Goal: Information Seeking & Learning: Learn about a topic

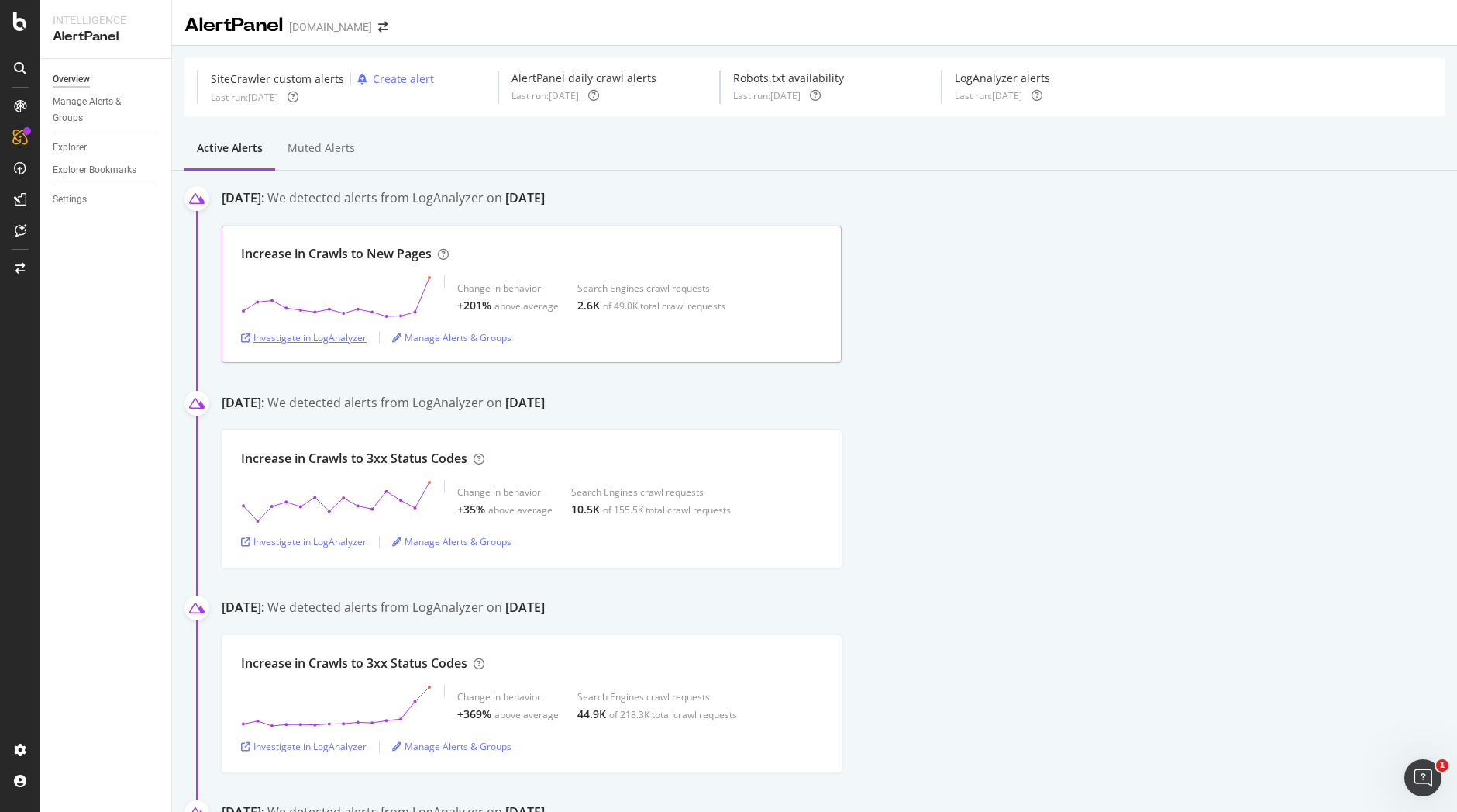
click at [347, 338] on div "Investigate in LogAnalyzer" at bounding box center [304, 337] width 125 height 13
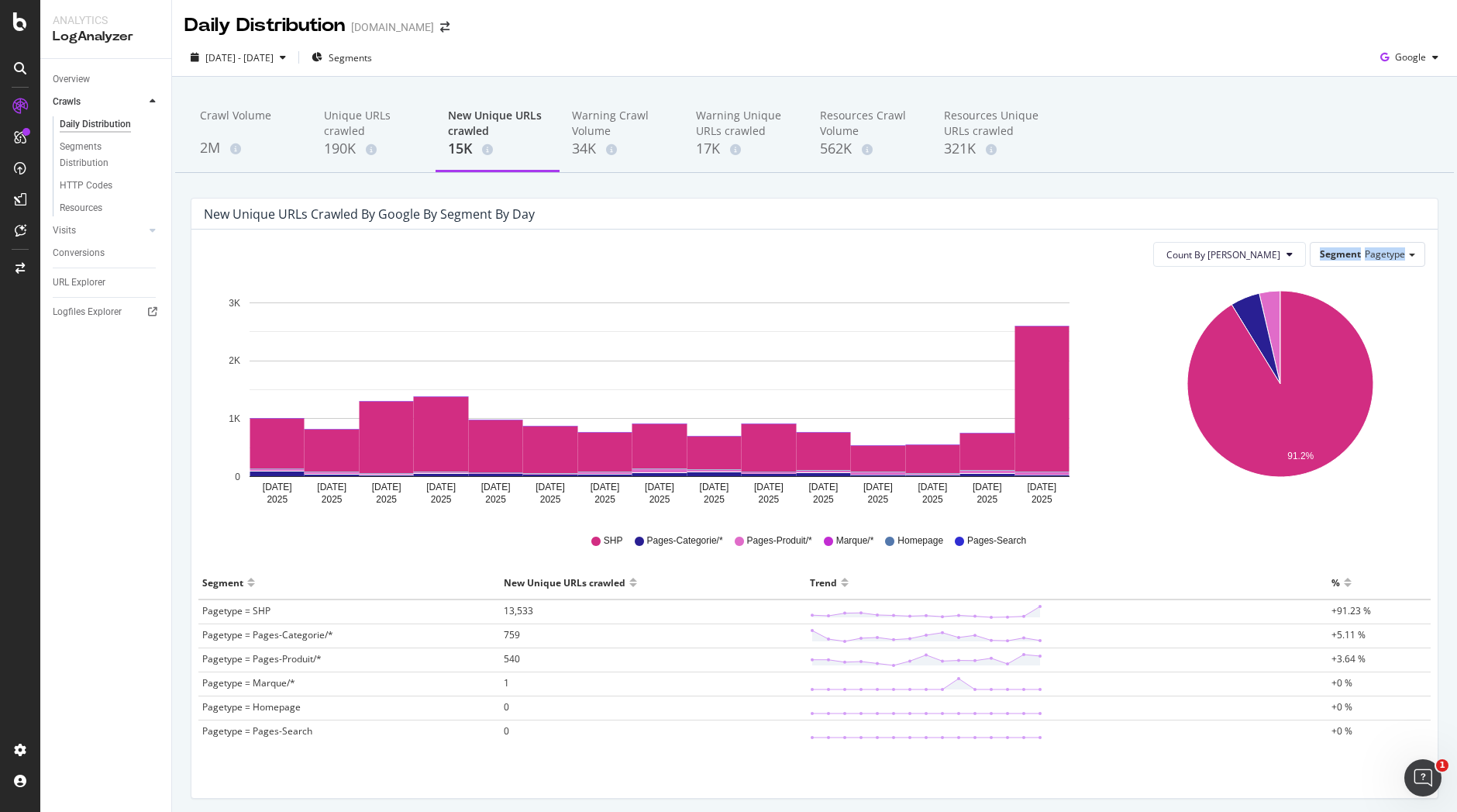
drag, startPoint x: 1394, startPoint y: 245, endPoint x: 1382, endPoint y: 235, distance: 15.6
click at [1382, 235] on div "Count By Day Segment Pagetype Hold CTRL while clicking to filter the report. Au…" at bounding box center [815, 513] width 1246 height 568
click at [1373, 245] on div "Segment Pagetype" at bounding box center [1367, 254] width 114 height 23
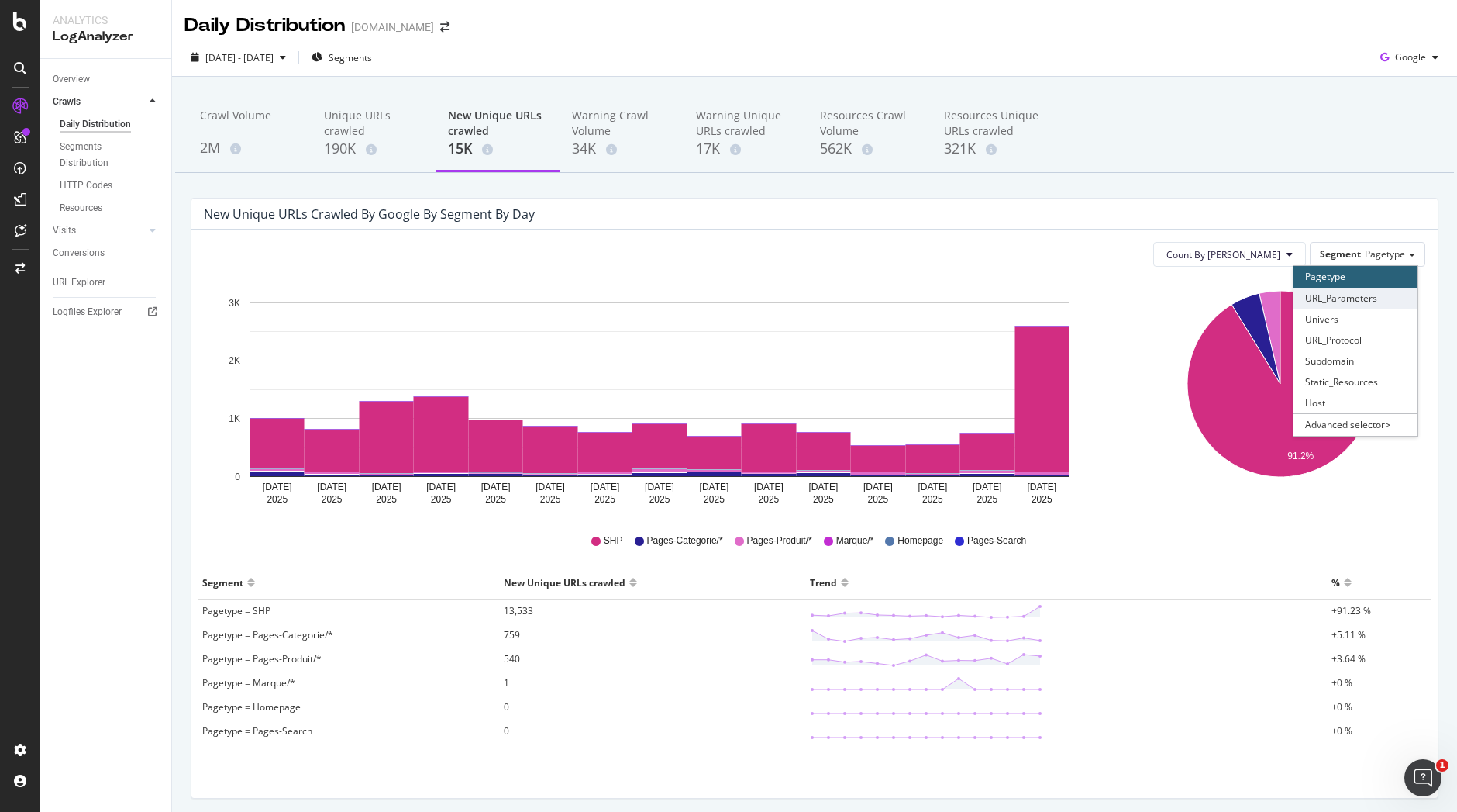
click at [1335, 305] on div "URL_Parameters" at bounding box center [1355, 298] width 124 height 21
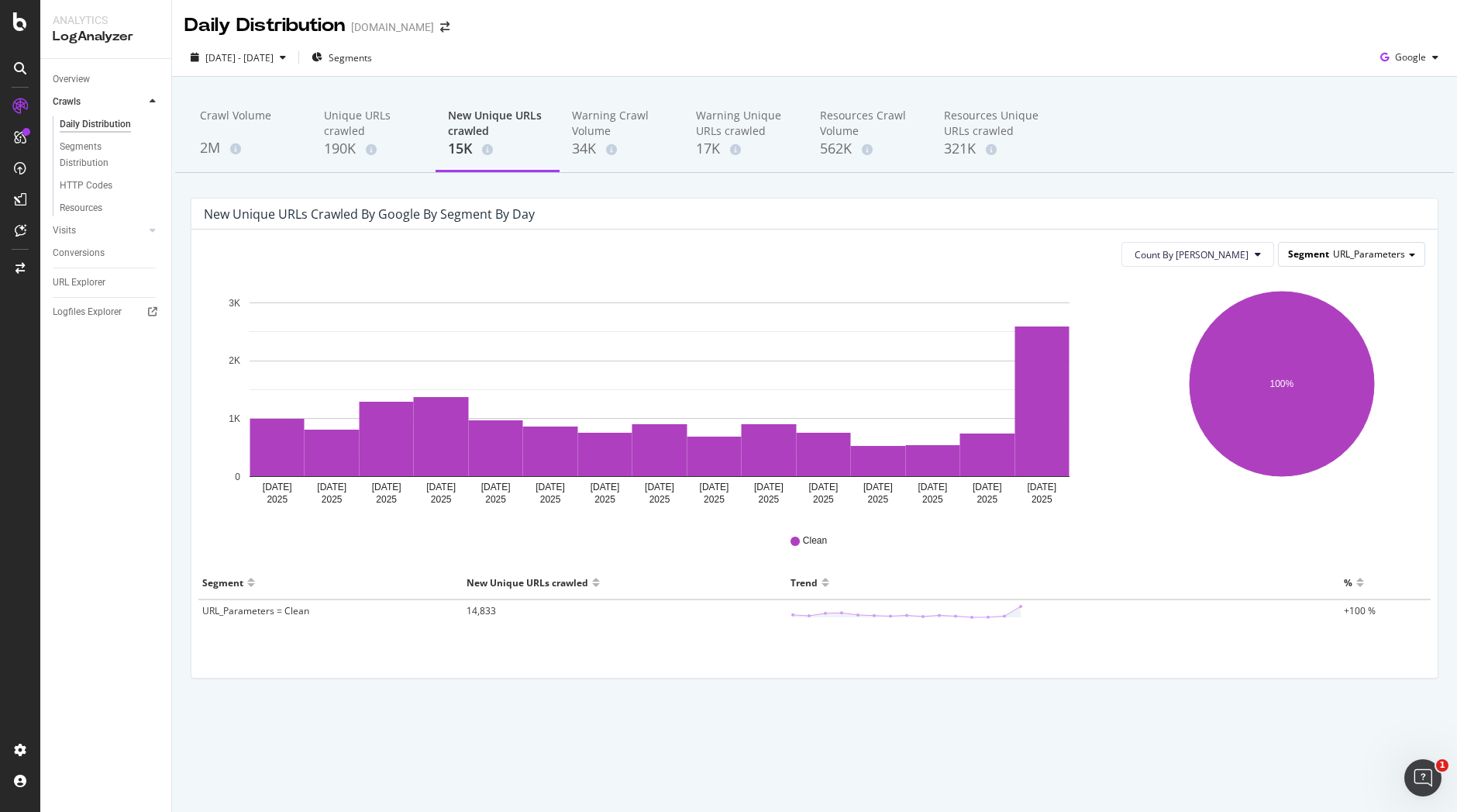
click at [1411, 258] on div "Segment URL_Parameters" at bounding box center [1352, 254] width 145 height 23
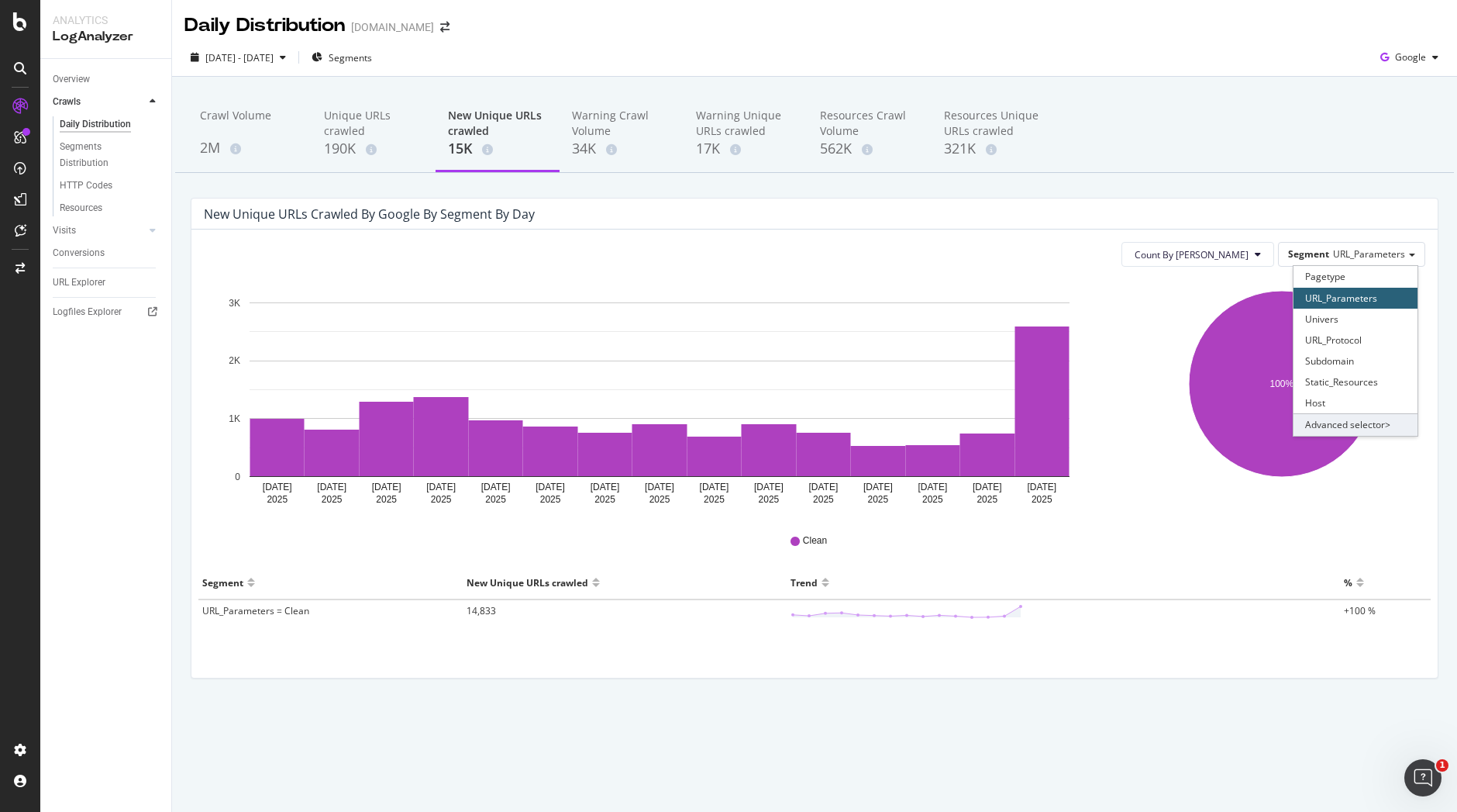
click at [1336, 419] on div "Advanced selector >" at bounding box center [1355, 424] width 124 height 22
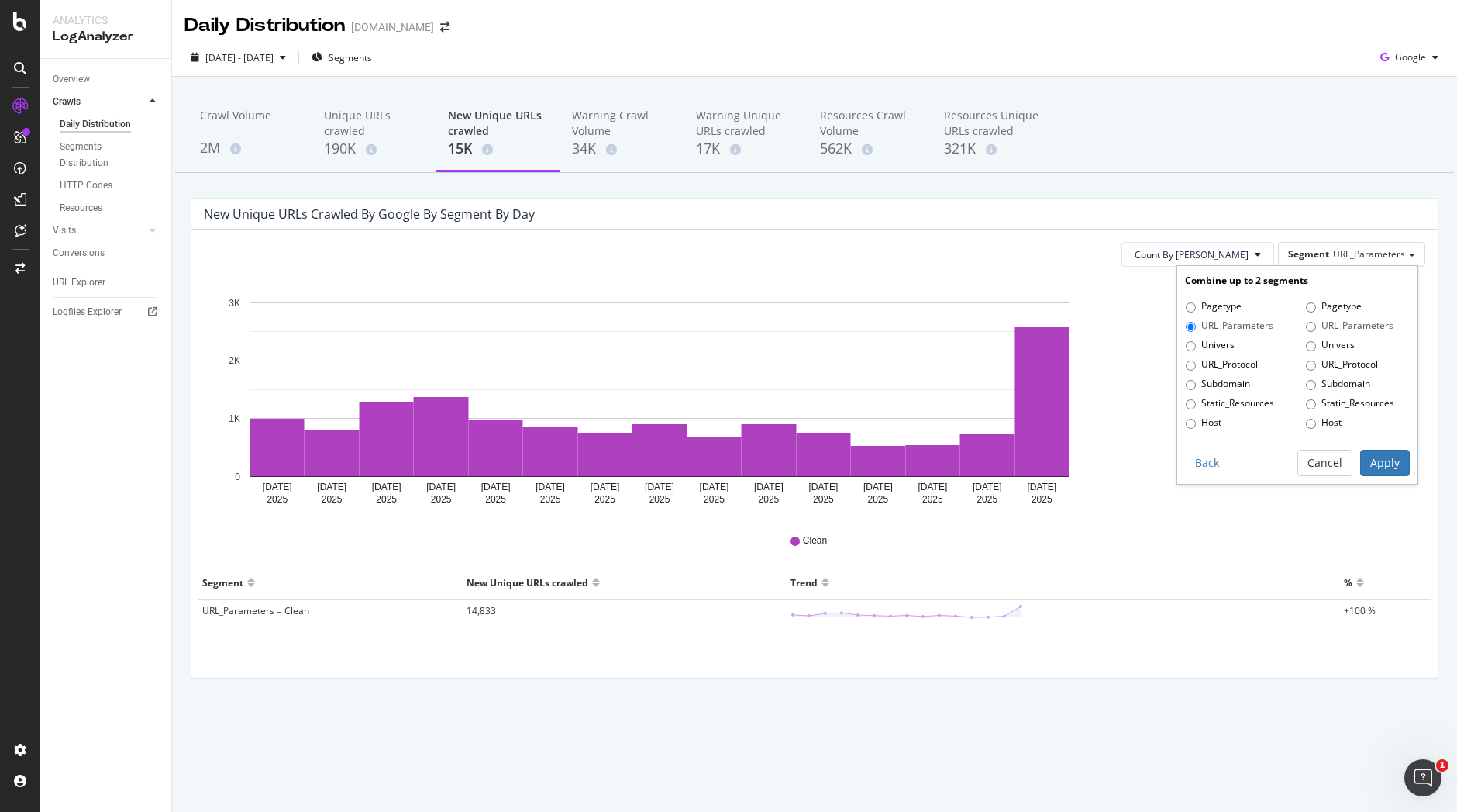
click at [1207, 309] on label "Pagetype" at bounding box center [1214, 307] width 56 height 16
click at [1196, 309] on input "Pagetype" at bounding box center [1192, 307] width 10 height 10
radio input "true"
radio input "false"
click at [819, 217] on div "New Unique URLs crawled by google by Segment by Day" at bounding box center [802, 214] width 1198 height 16
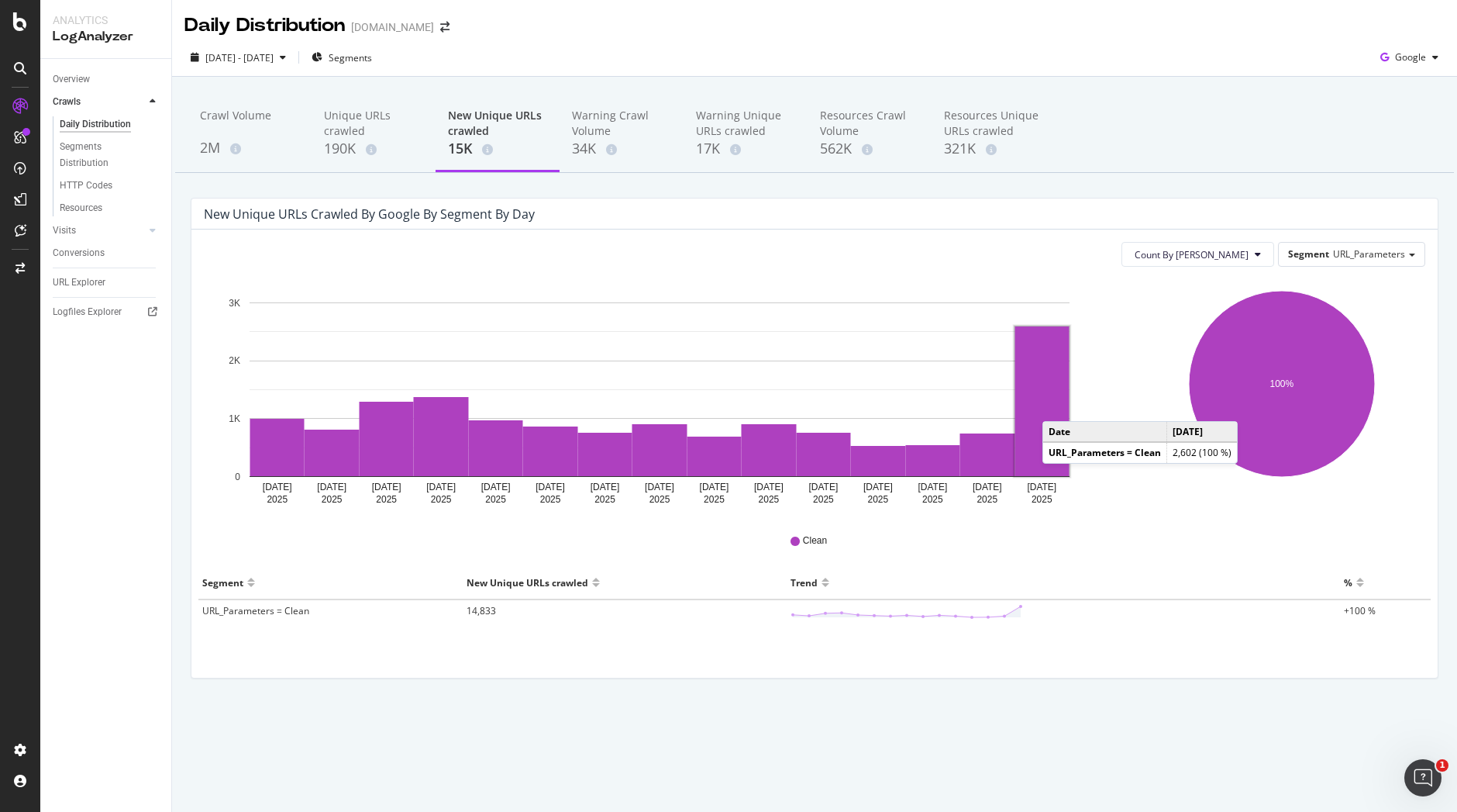
click at [1058, 406] on rect "A chart." at bounding box center [1043, 401] width 54 height 150
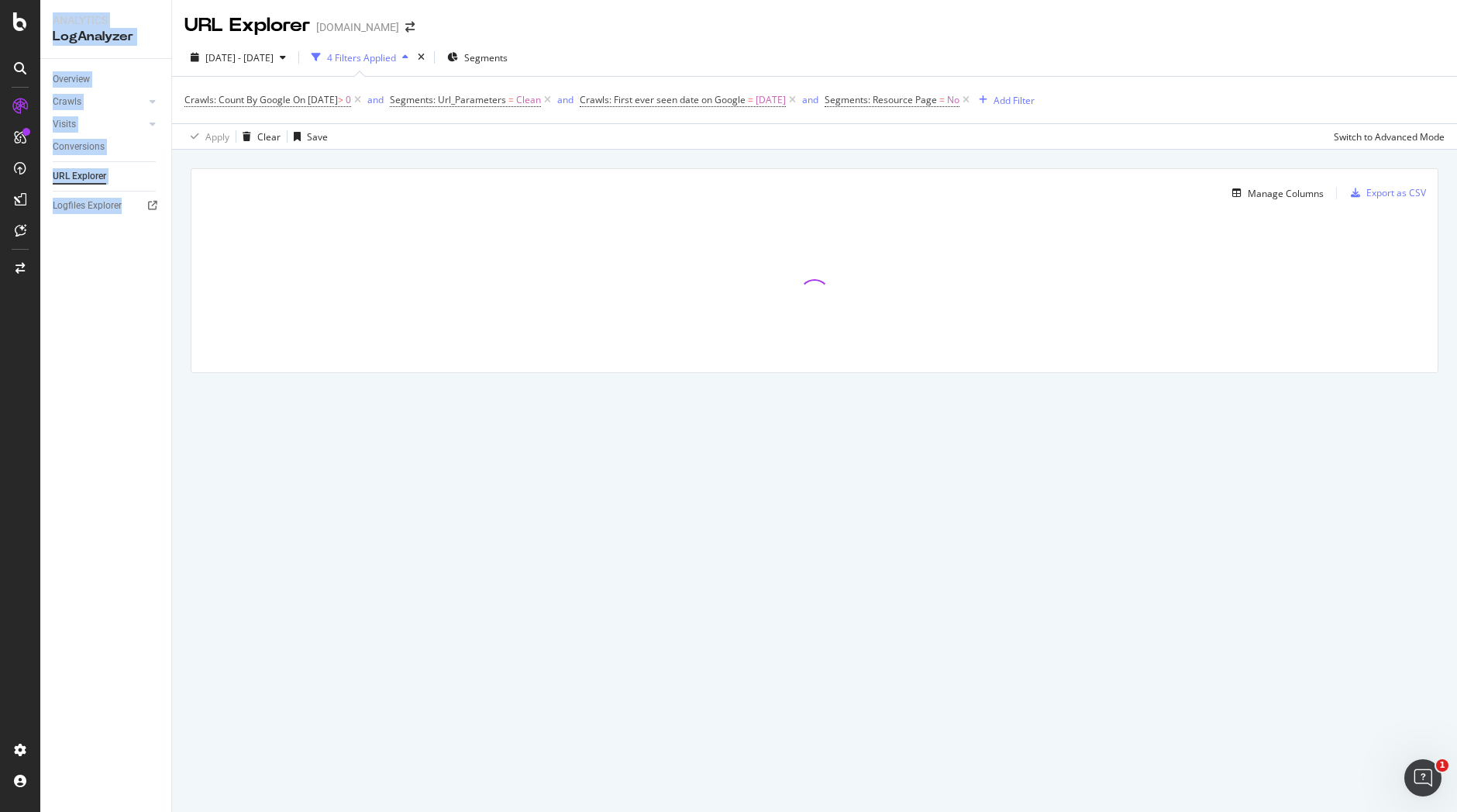
click at [988, 232] on div at bounding box center [815, 294] width 1246 height 155
